Goal: Information Seeking & Learning: Learn about a topic

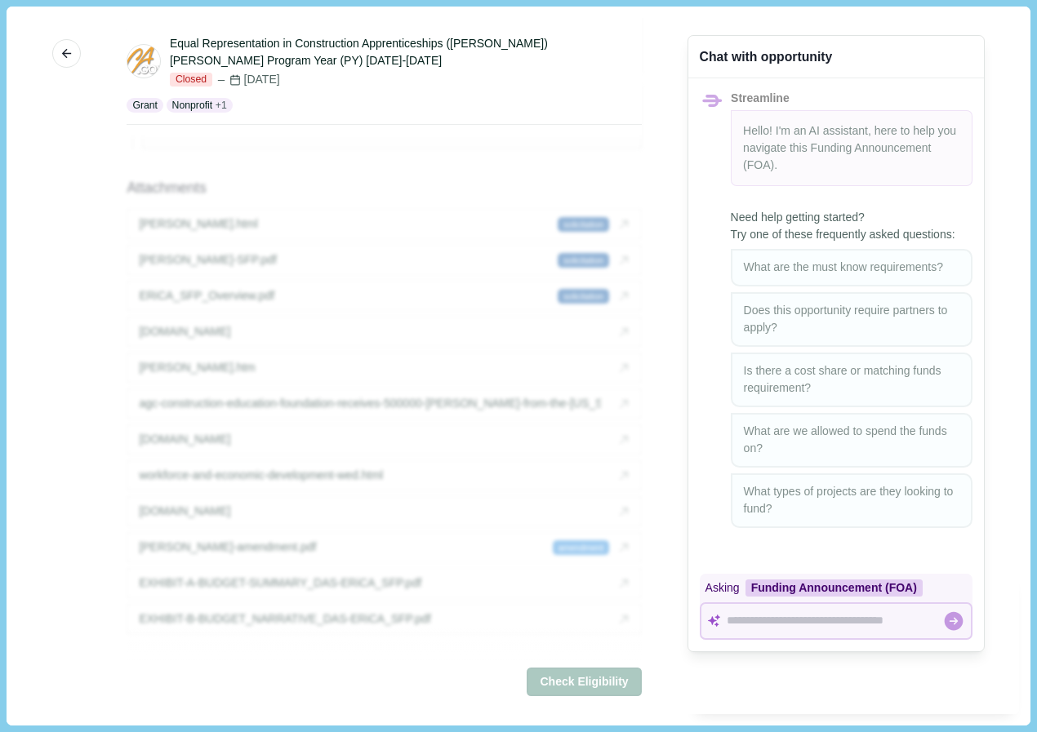
scroll to position [1768, 0]
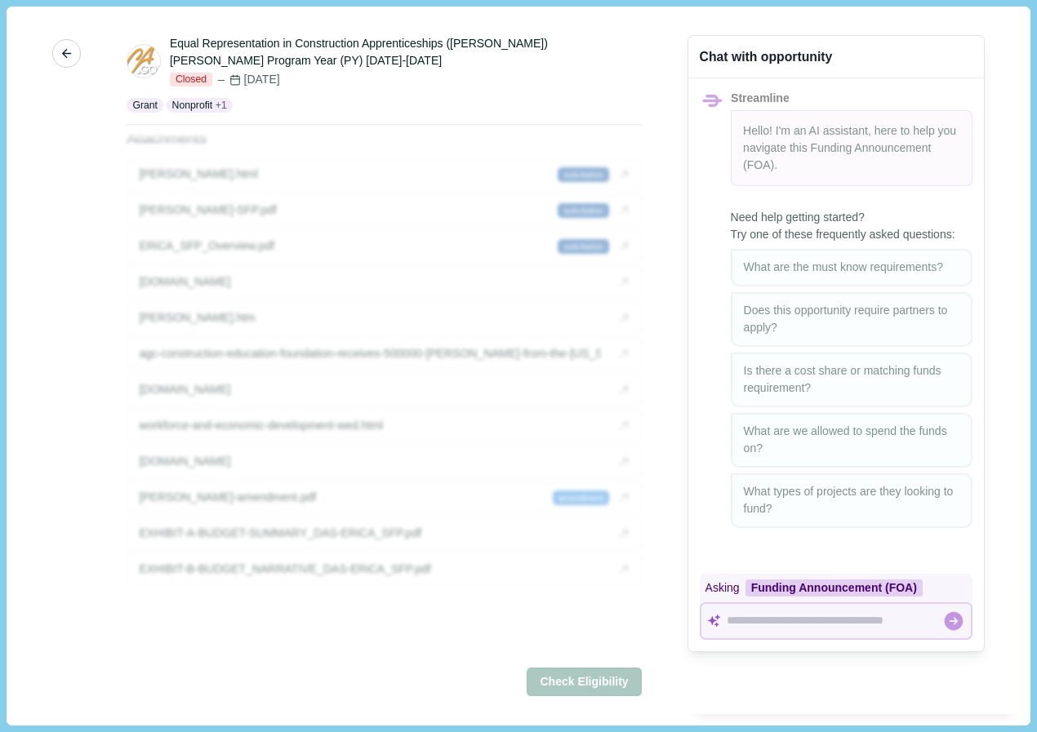
click at [62, 52] on icon "button" at bounding box center [67, 54] width 15 height 15
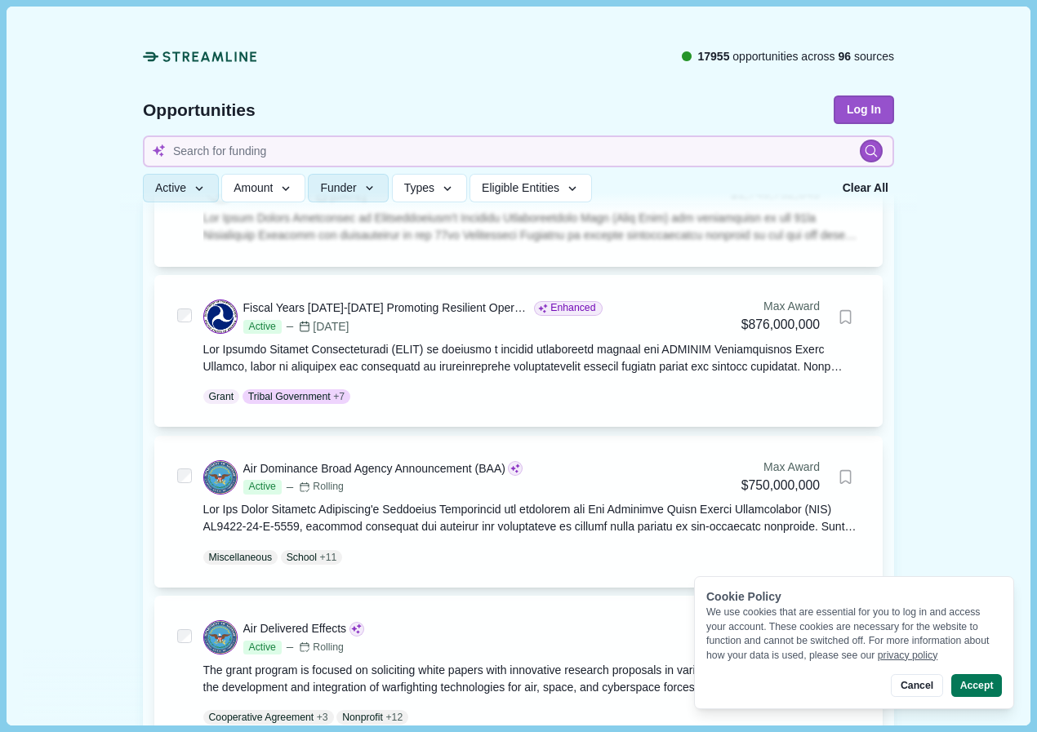
scroll to position [465, 0]
